Goal: Task Accomplishment & Management: Complete application form

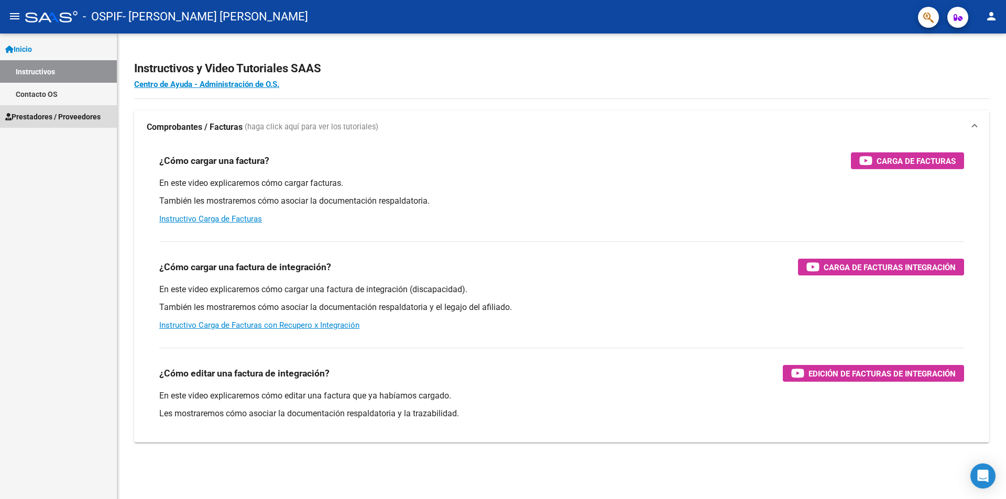
click at [40, 116] on span "Prestadores / Proveedores" at bounding box center [52, 117] width 95 height 12
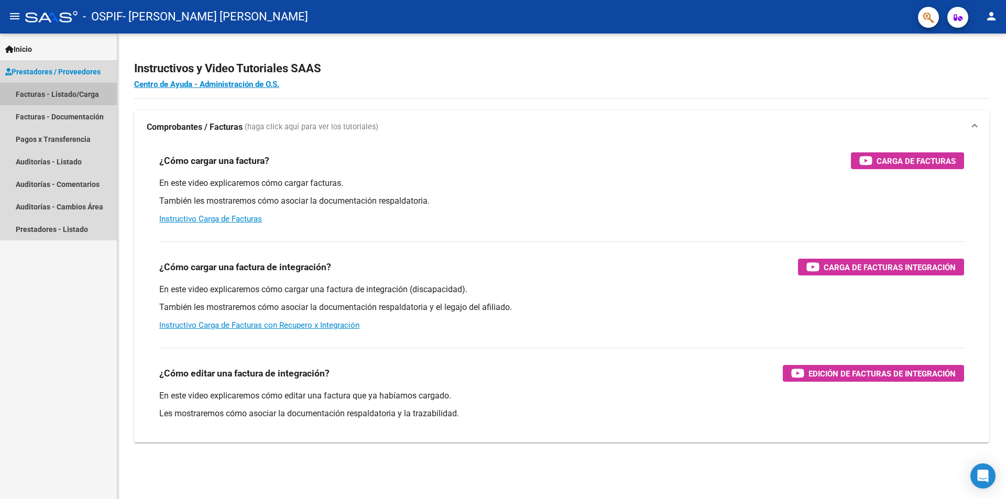
click at [34, 94] on link "Facturas - Listado/Carga" at bounding box center [58, 94] width 117 height 23
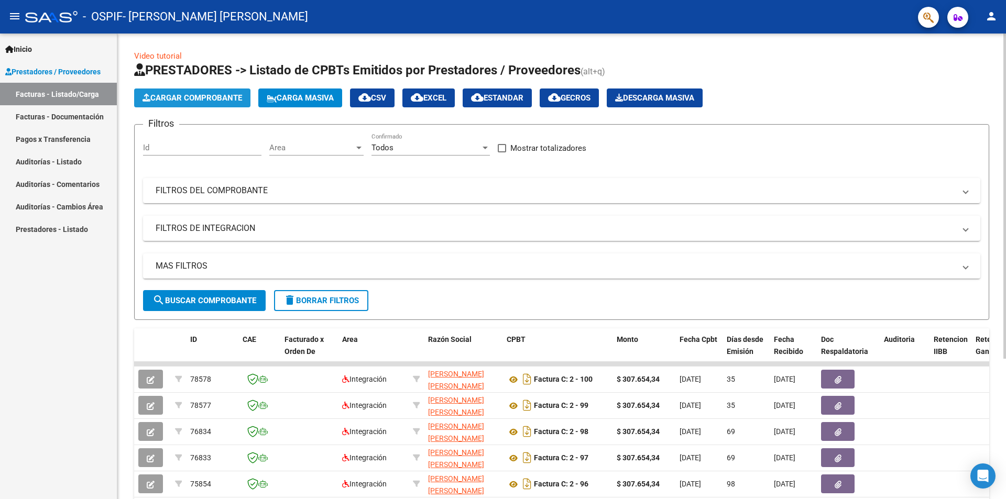
click at [184, 94] on span "Cargar Comprobante" at bounding box center [193, 97] width 100 height 9
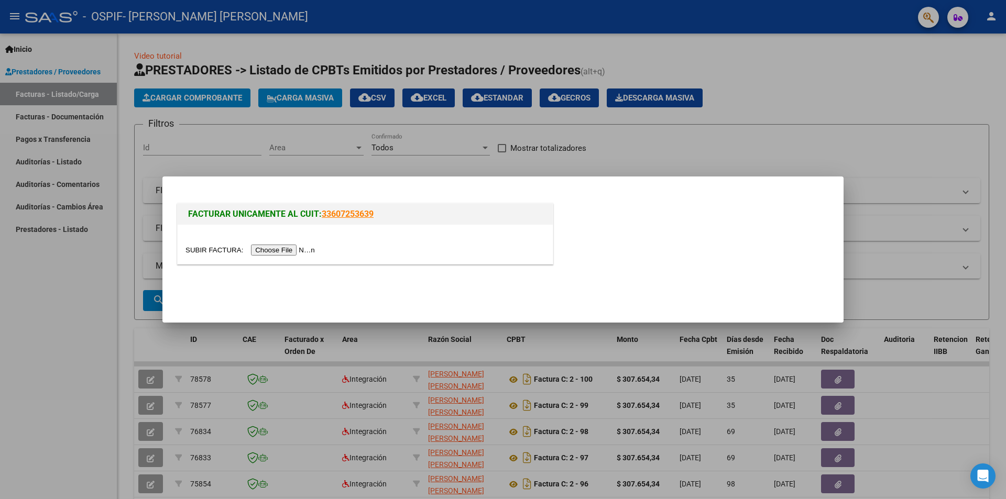
click at [307, 252] on input "file" at bounding box center [252, 250] width 133 height 11
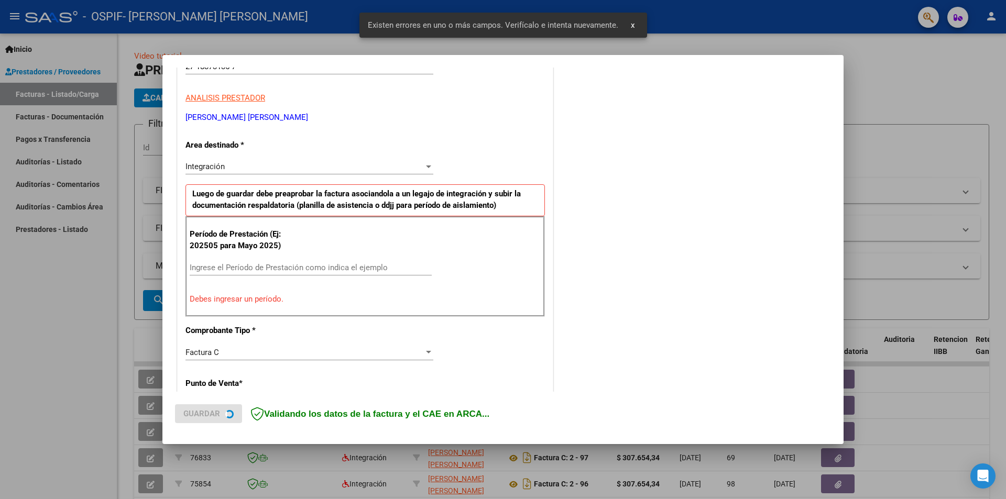
scroll to position [183, 0]
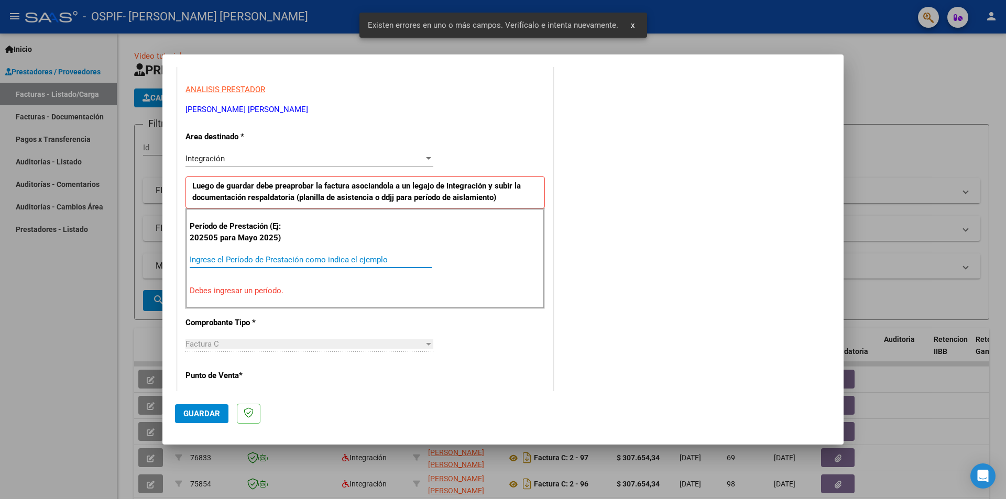
click at [194, 255] on input "Ingrese el Período de Prestación como indica el ejemplo" at bounding box center [311, 259] width 242 height 9
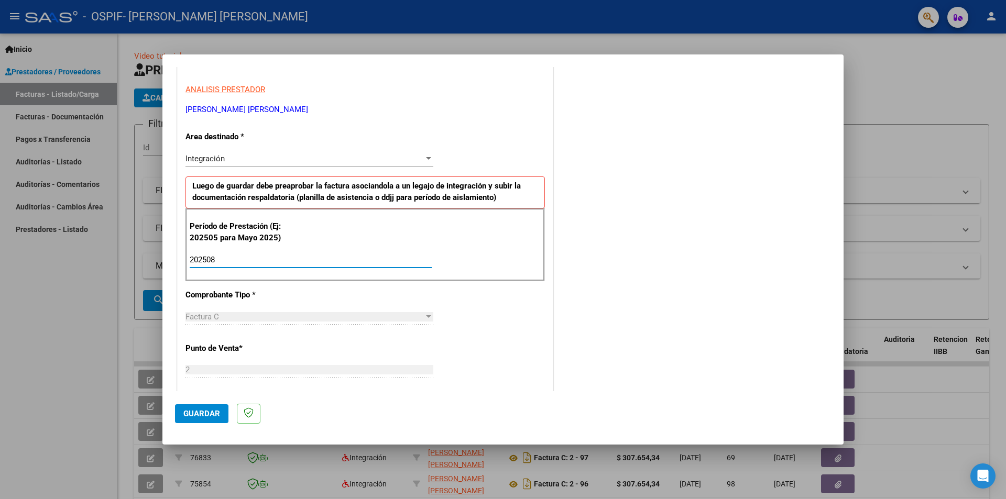
type input "202508"
click at [194, 412] on span "Guardar" at bounding box center [201, 413] width 37 height 9
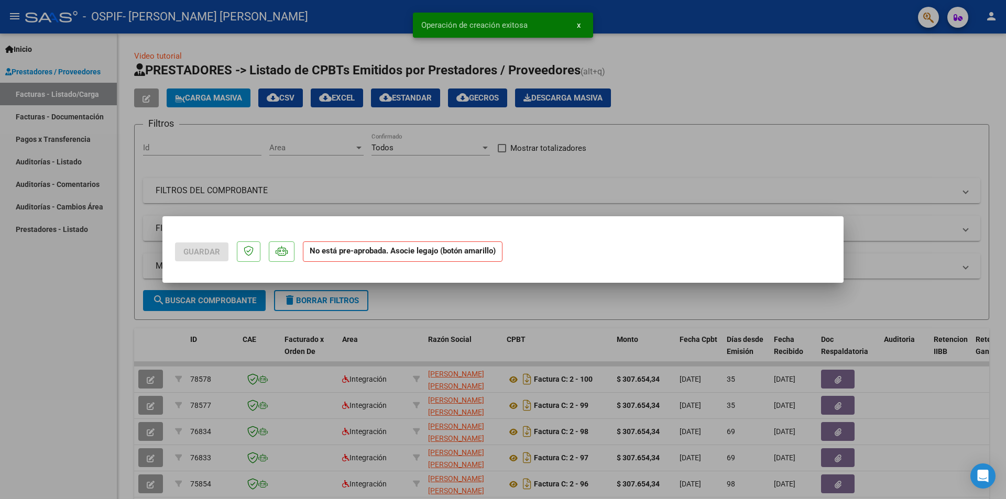
scroll to position [0, 0]
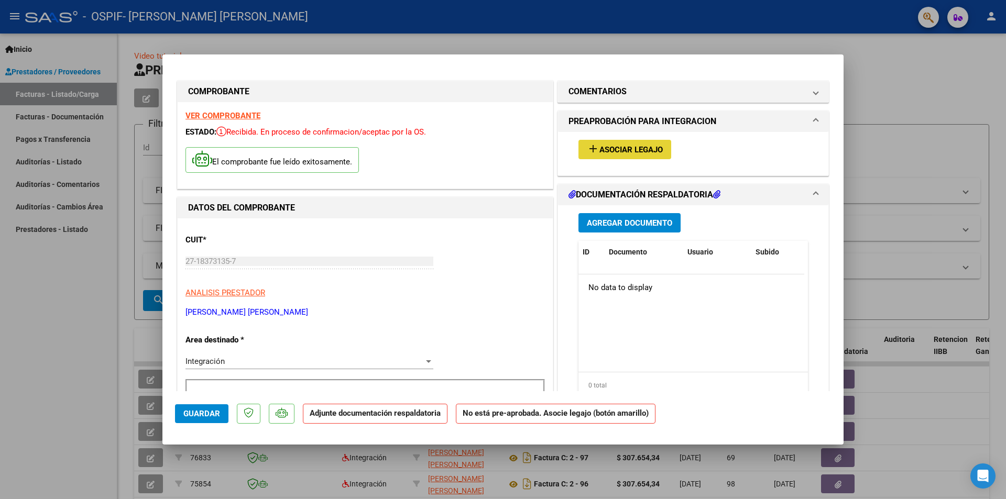
click at [631, 148] on span "Asociar Legajo" at bounding box center [631, 149] width 63 height 9
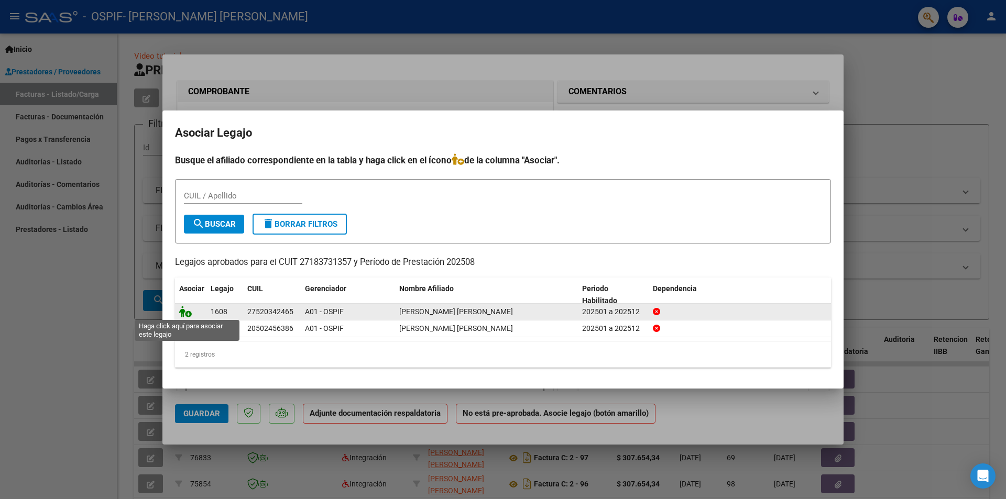
click at [188, 311] on icon at bounding box center [185, 312] width 13 height 12
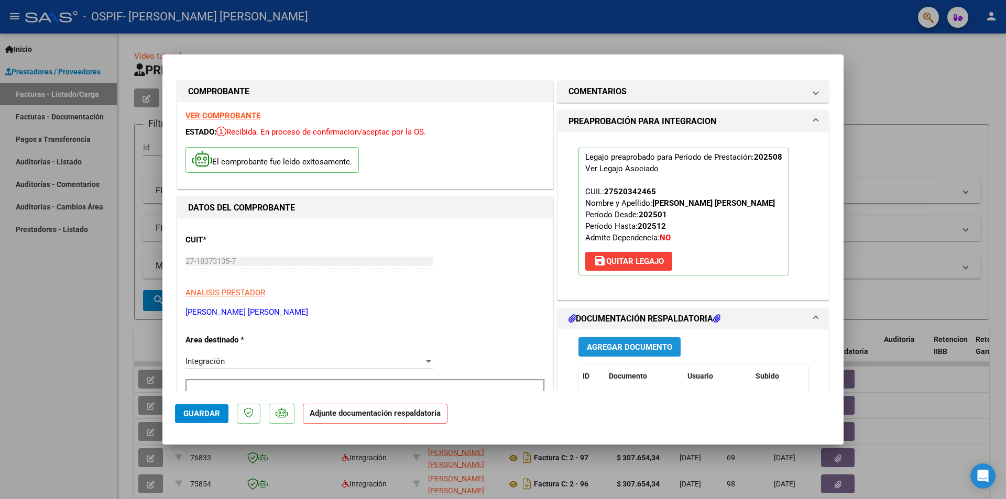
click at [634, 349] on span "Agregar Documento" at bounding box center [629, 347] width 85 height 9
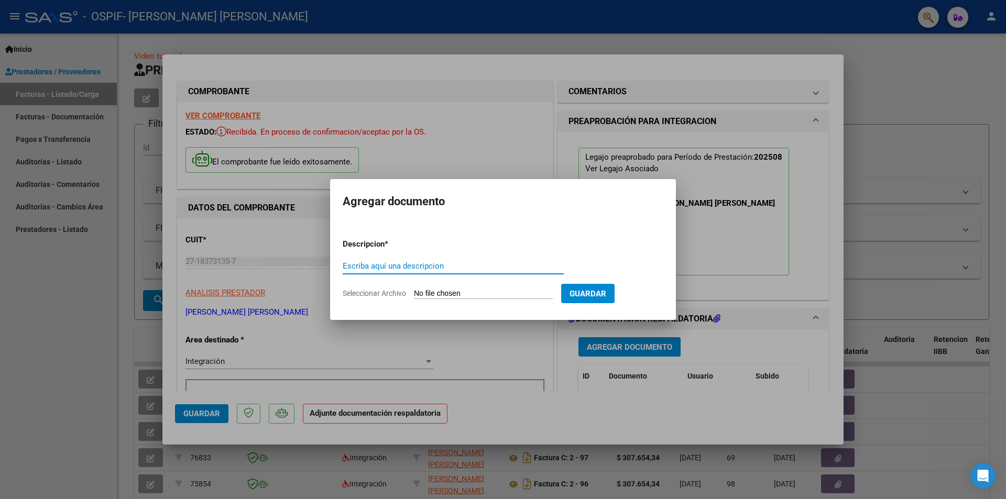
click at [362, 266] on input "Escriba aquí una descripcion" at bounding box center [453, 265] width 221 height 9
type input "asistencia"
click at [435, 296] on input "Seleccionar Archivo" at bounding box center [483, 294] width 139 height 10
type input "C:\fakepath\asistencia agosto [PERSON_NAME].jpg"
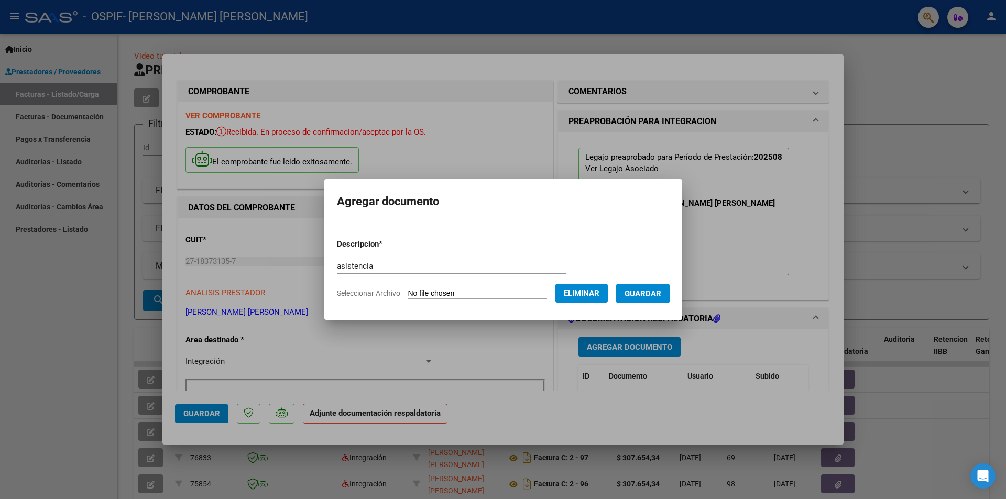
click at [649, 293] on span "Guardar" at bounding box center [643, 293] width 37 height 9
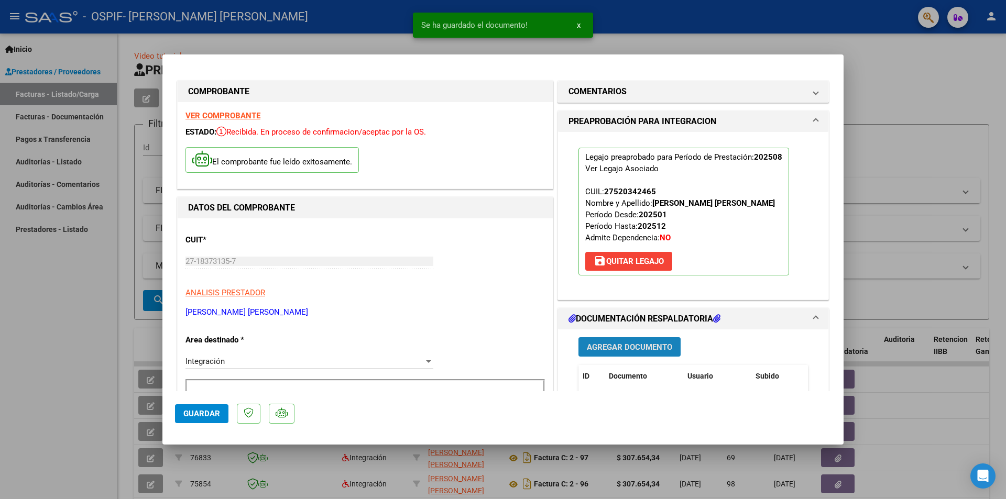
click at [637, 340] on button "Agregar Documento" at bounding box center [630, 346] width 102 height 19
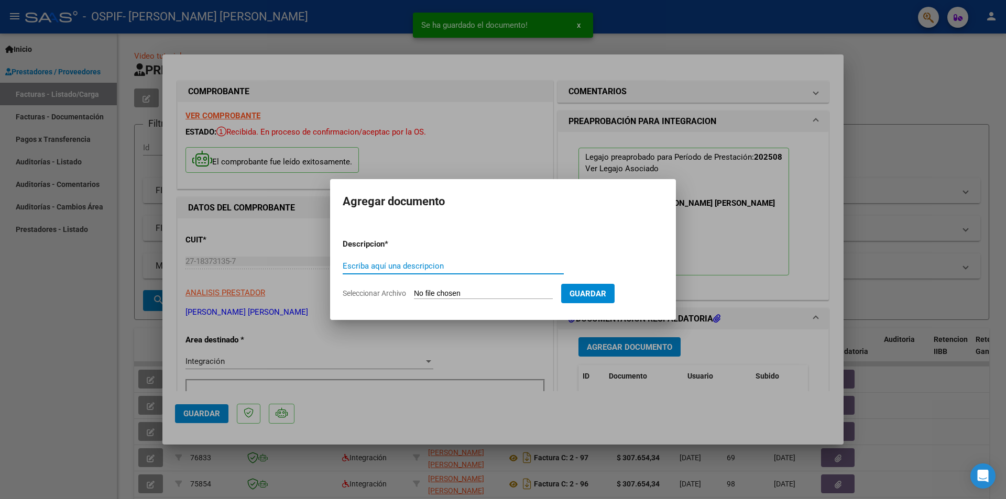
click at [357, 266] on input "Escriba aquí una descripcion" at bounding box center [453, 265] width 221 height 9
type input "autorizacion os"
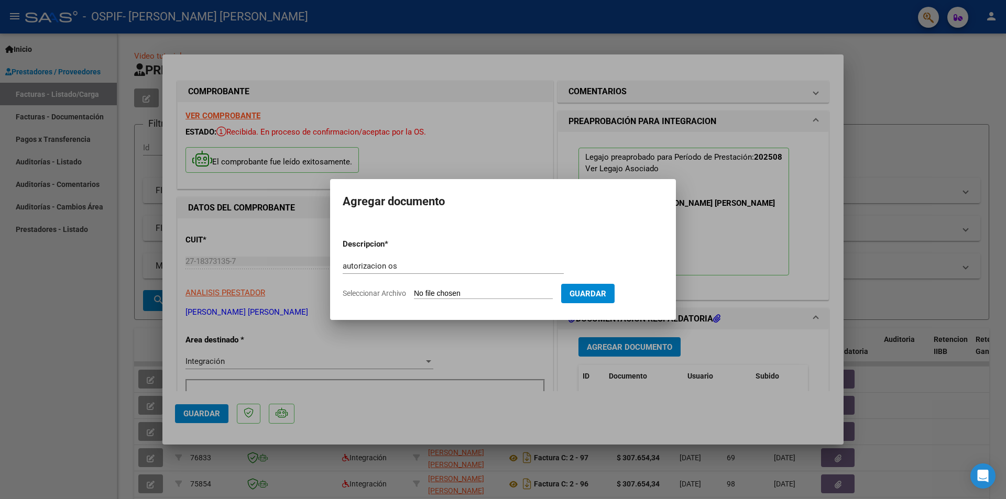
click at [420, 292] on input "Seleccionar Archivo" at bounding box center [483, 294] width 139 height 10
type input "C:\fakepath\autorizacion [PERSON_NAME] 2025.png"
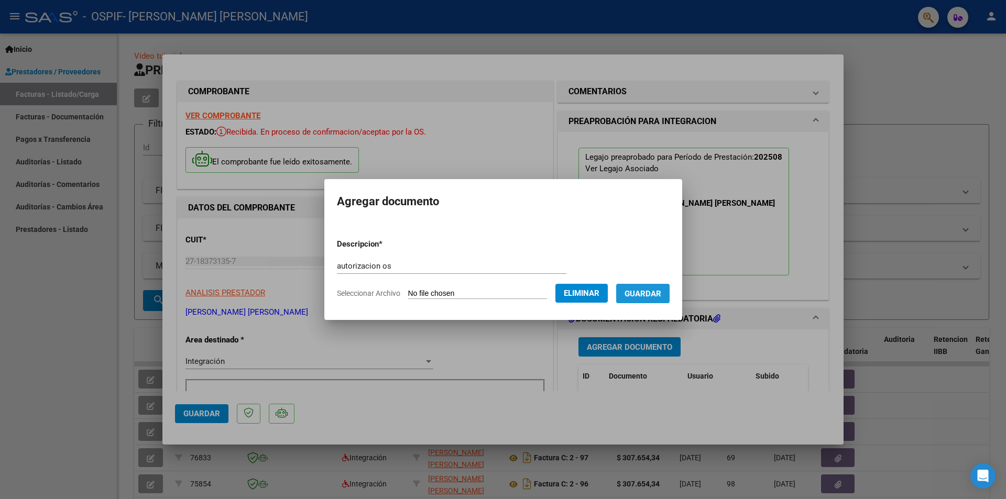
click at [661, 292] on span "Guardar" at bounding box center [643, 293] width 37 height 9
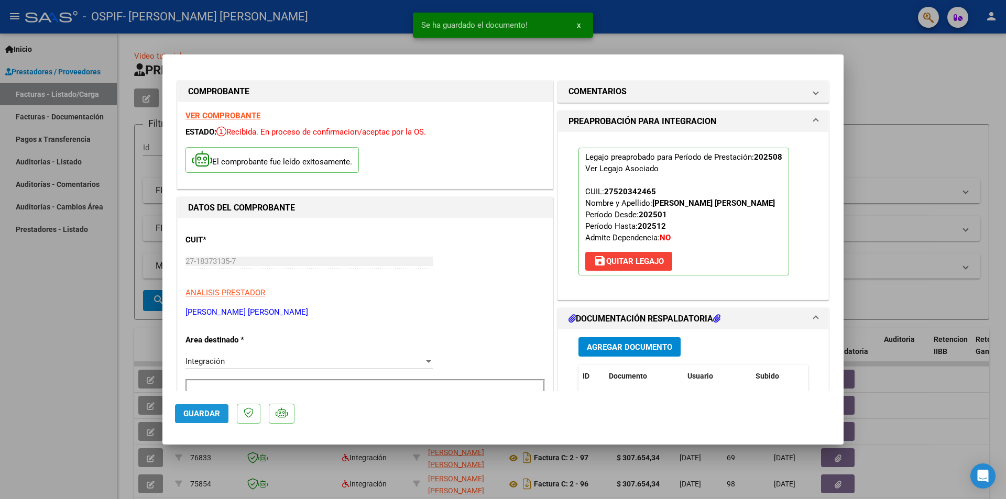
click at [204, 413] on span "Guardar" at bounding box center [201, 413] width 37 height 9
click at [78, 345] on div at bounding box center [503, 249] width 1006 height 499
type input "$ 0,00"
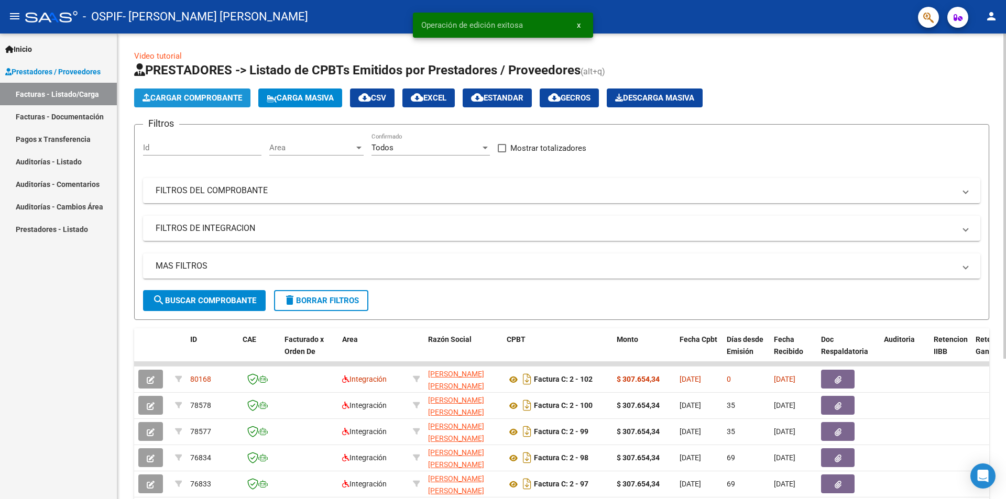
click at [200, 95] on span "Cargar Comprobante" at bounding box center [193, 97] width 100 height 9
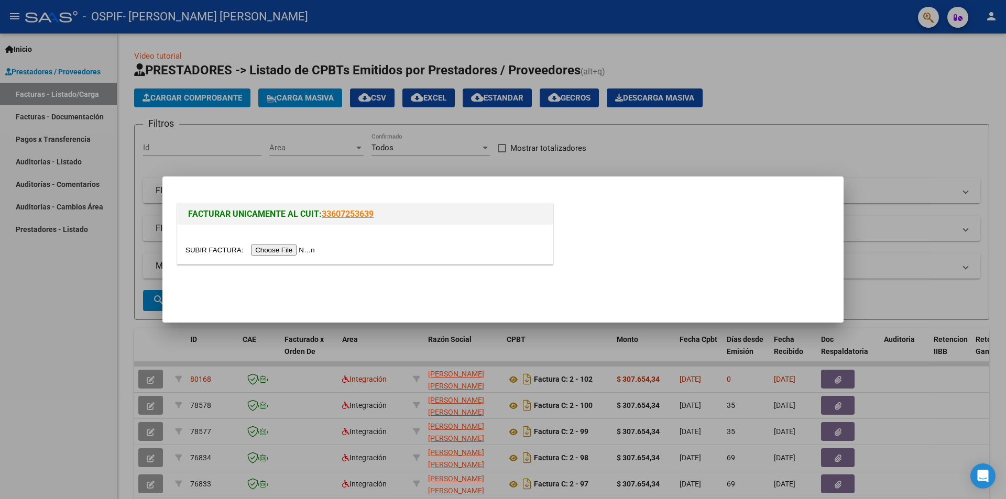
click at [259, 251] on input "file" at bounding box center [252, 250] width 133 height 11
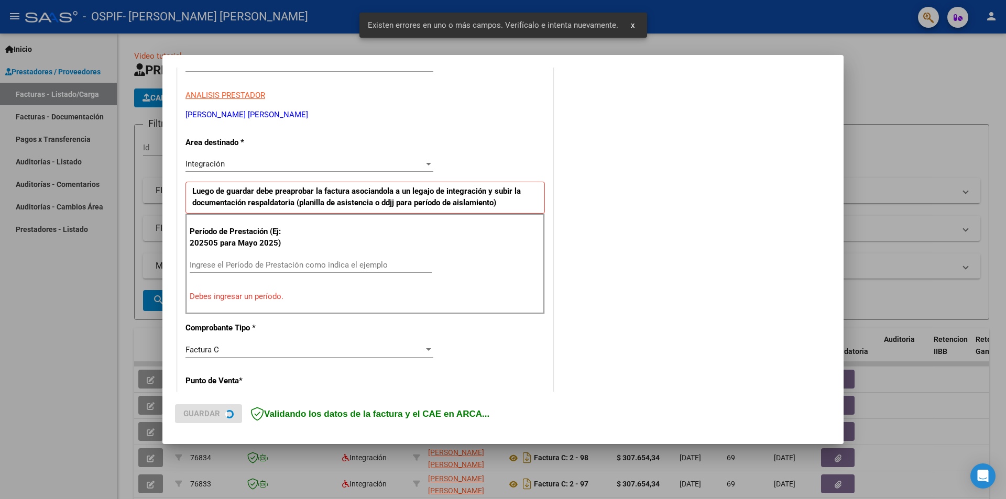
scroll to position [183, 0]
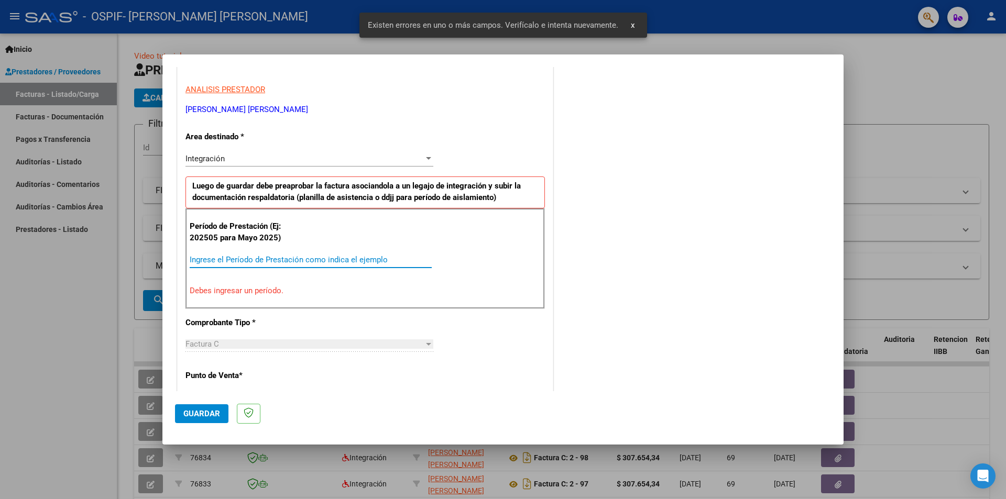
click at [199, 257] on input "Ingrese el Período de Prestación como indica el ejemplo" at bounding box center [311, 259] width 242 height 9
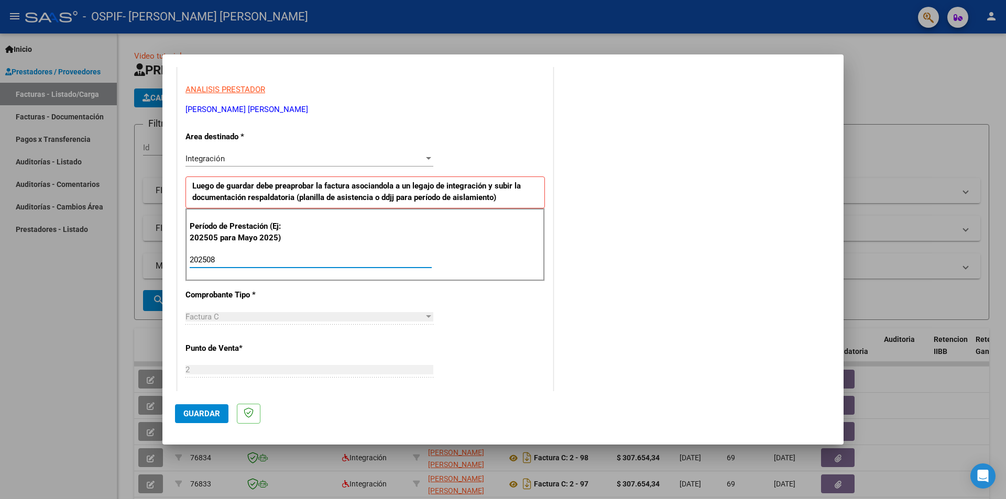
type input "202508"
click at [200, 413] on span "Guardar" at bounding box center [201, 413] width 37 height 9
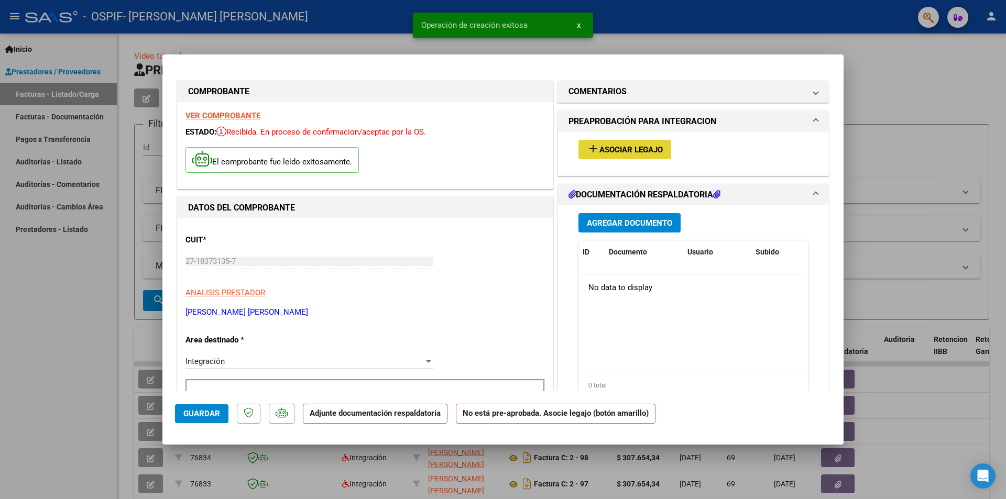
click at [649, 147] on span "Asociar Legajo" at bounding box center [631, 149] width 63 height 9
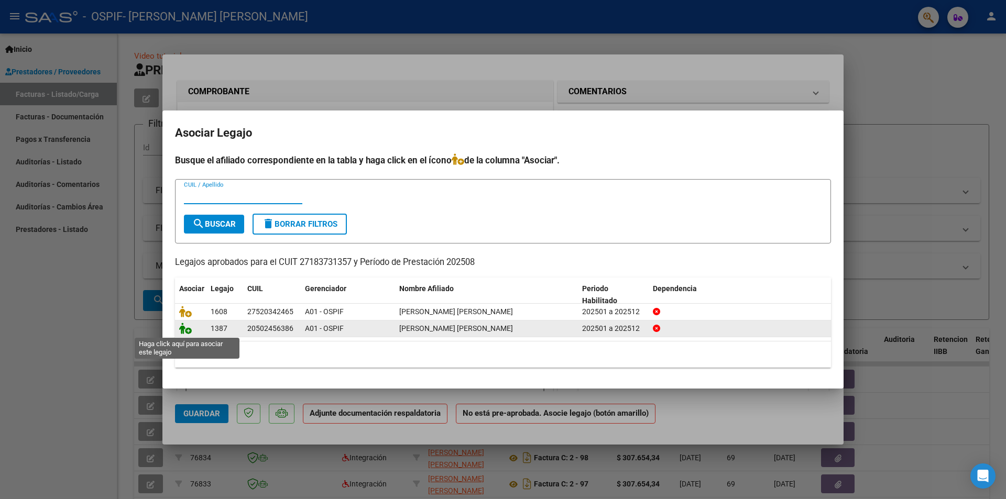
click at [184, 329] on icon at bounding box center [185, 329] width 13 height 12
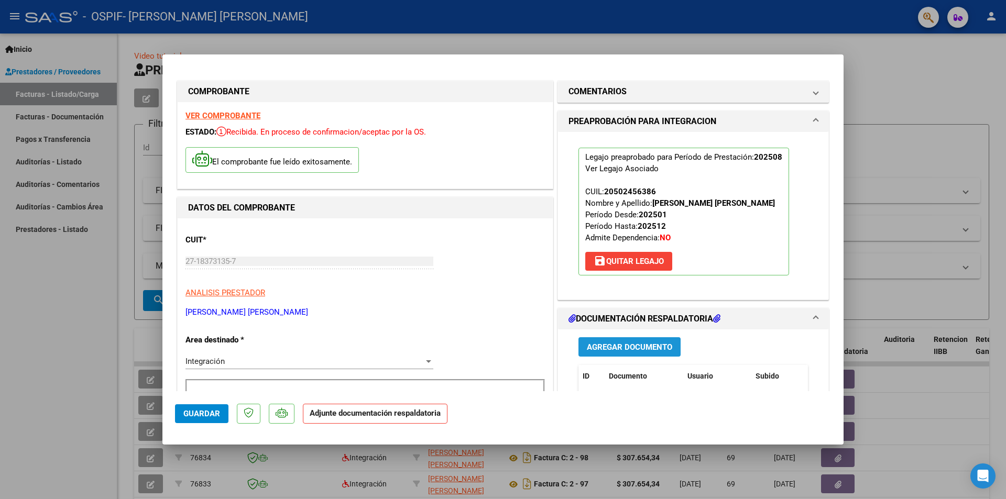
click at [617, 345] on span "Agregar Documento" at bounding box center [629, 347] width 85 height 9
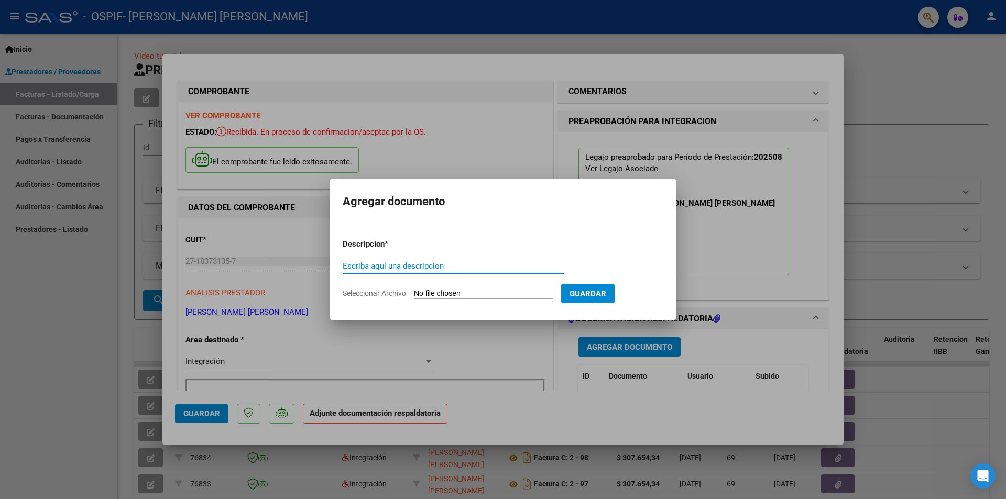
click at [350, 267] on input "Escriba aquí una descripcion" at bounding box center [453, 265] width 221 height 9
type input "autorizacion os"
click at [427, 292] on input "Seleccionar Archivo" at bounding box center [483, 294] width 139 height 10
type input "C:\fakepath\autorizacion 2025 [PERSON_NAME].png"
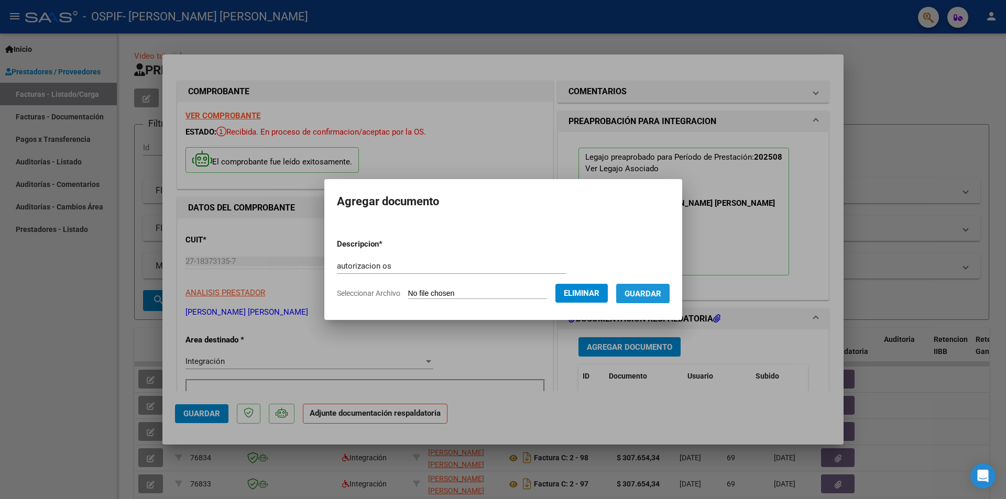
click at [655, 290] on span "Guardar" at bounding box center [643, 293] width 37 height 9
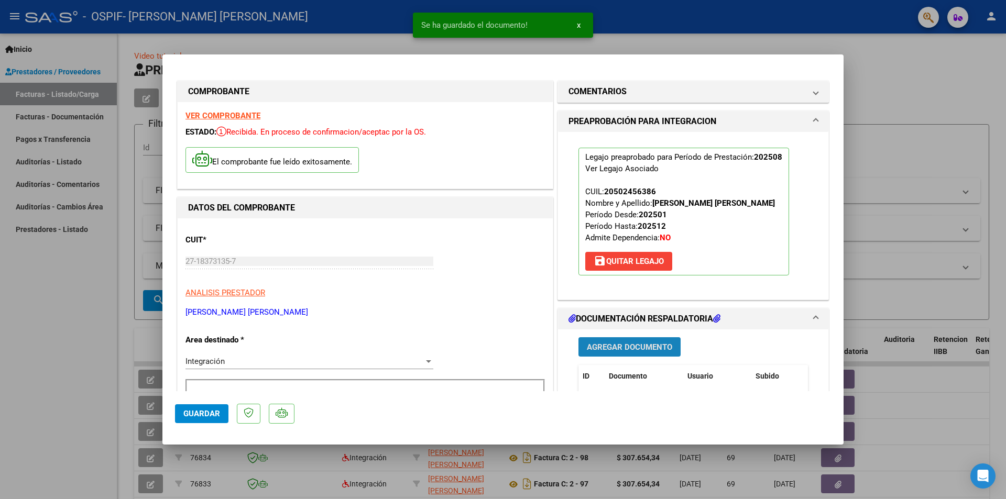
click at [623, 348] on span "Agregar Documento" at bounding box center [629, 347] width 85 height 9
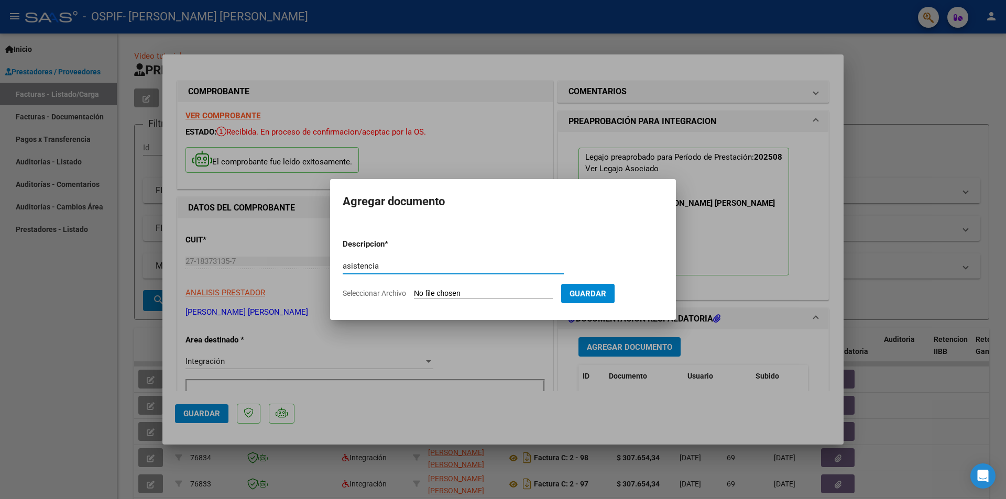
type input "asistencia"
click at [476, 295] on input "Seleccionar Archivo" at bounding box center [483, 294] width 139 height 10
type input "C:\fakepath\[PERSON_NAME] asistencia agosto.jpg"
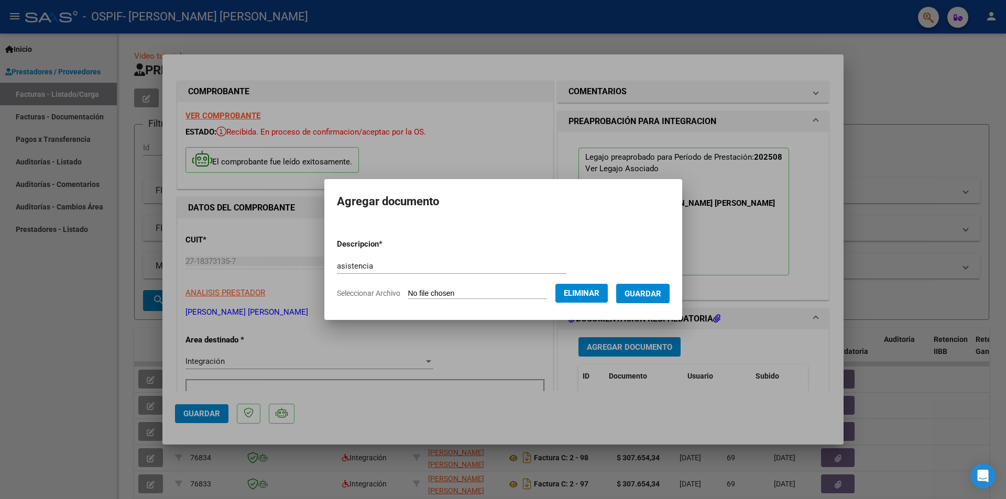
click at [670, 290] on button "Guardar" at bounding box center [642, 293] width 53 height 19
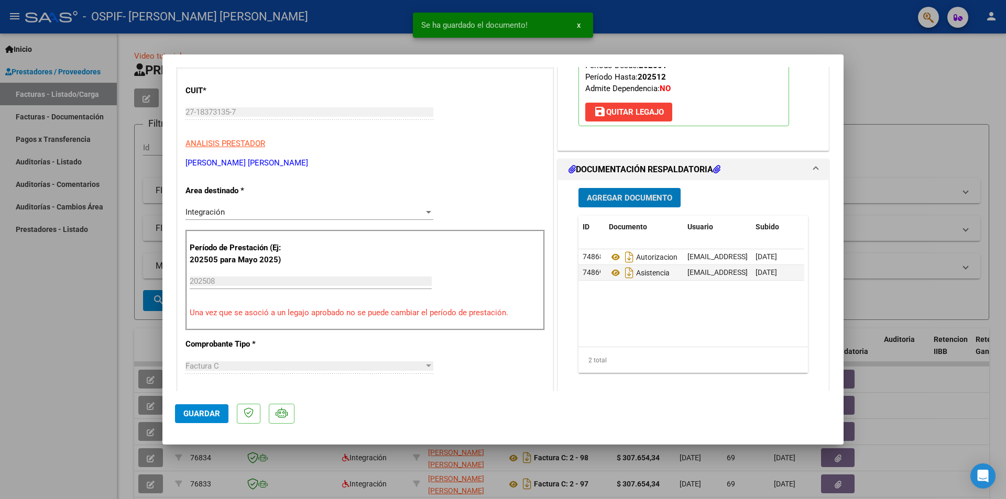
scroll to position [157, 0]
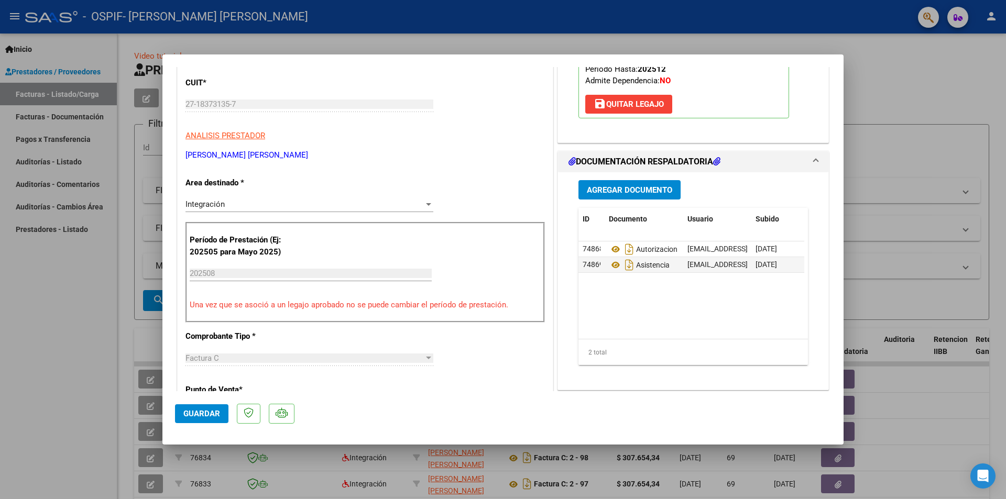
click at [896, 83] on div at bounding box center [503, 249] width 1006 height 499
type input "$ 0,00"
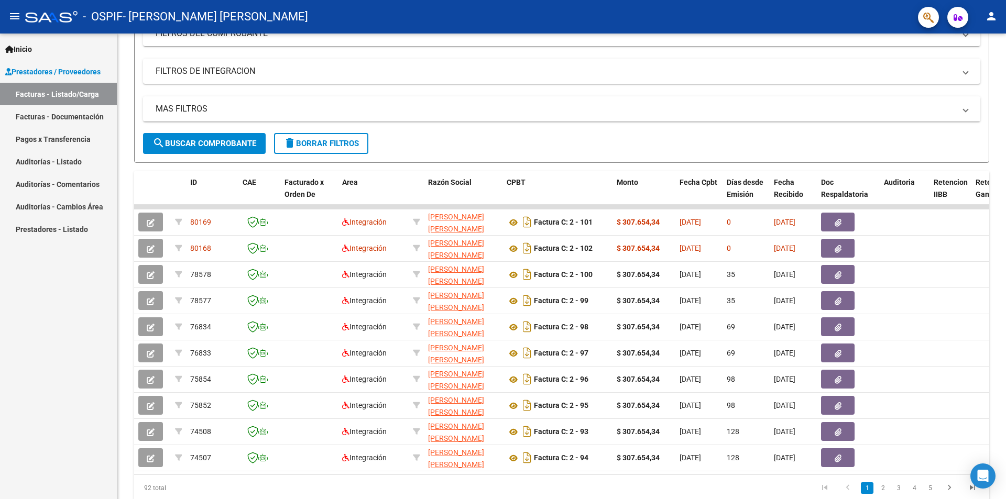
click at [988, 13] on mat-icon "person" at bounding box center [991, 16] width 13 height 13
click at [974, 67] on button "exit_to_app Salir" at bounding box center [970, 69] width 64 height 25
